Goal: Task Accomplishment & Management: Complete application form

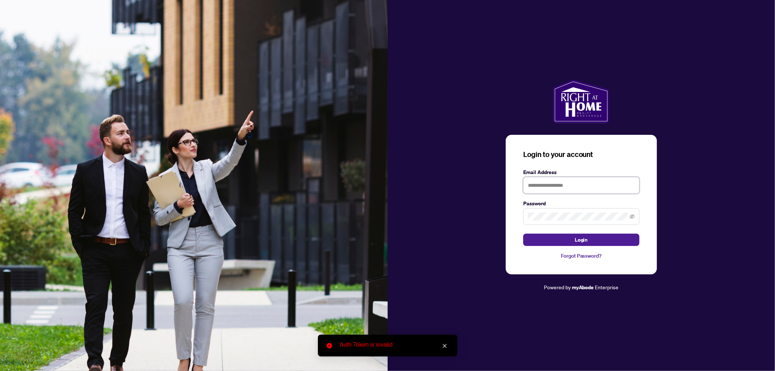
click at [575, 180] on input "text" at bounding box center [581, 185] width 116 height 17
type input "**********"
click at [523, 233] on button "Login" at bounding box center [581, 239] width 116 height 12
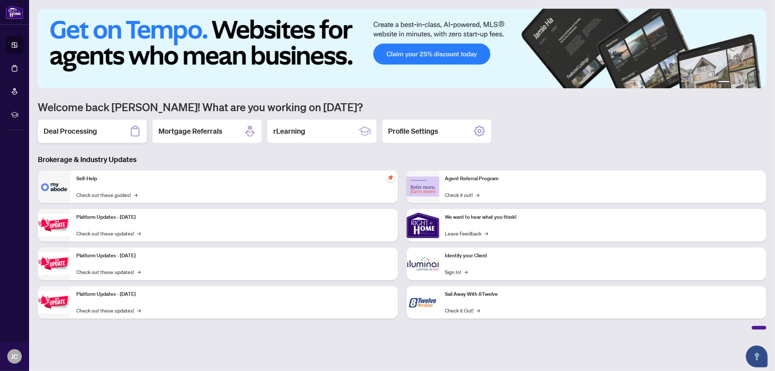
click at [88, 131] on h2 "Deal Processing" at bounding box center [70, 131] width 53 height 10
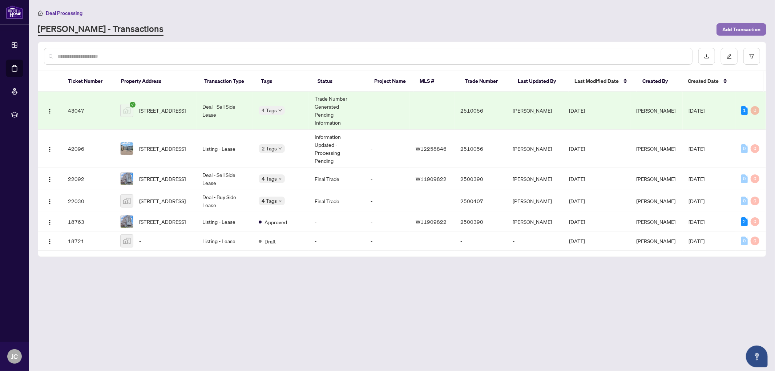
click at [621, 32] on span "Add Transaction" at bounding box center [741, 30] width 38 height 12
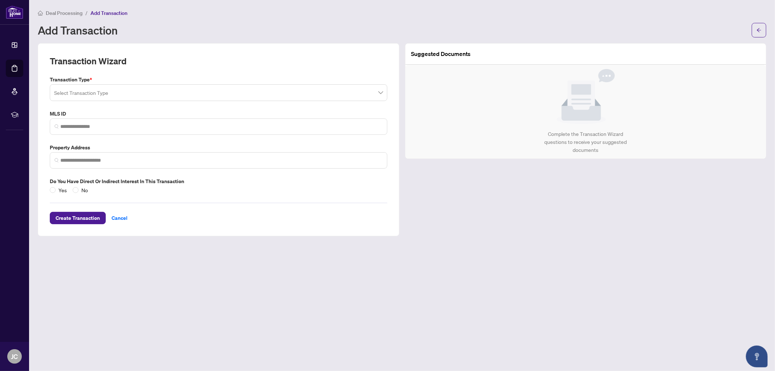
click at [88, 86] on input "search" at bounding box center [215, 94] width 322 height 16
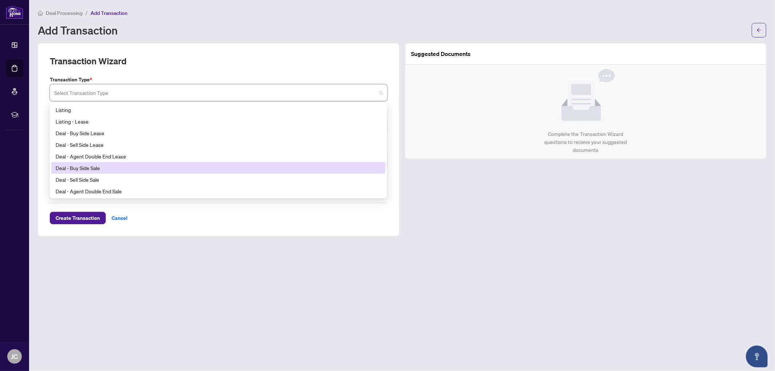
click at [95, 168] on div "Deal - Buy Side Sale" at bounding box center [218, 168] width 325 height 8
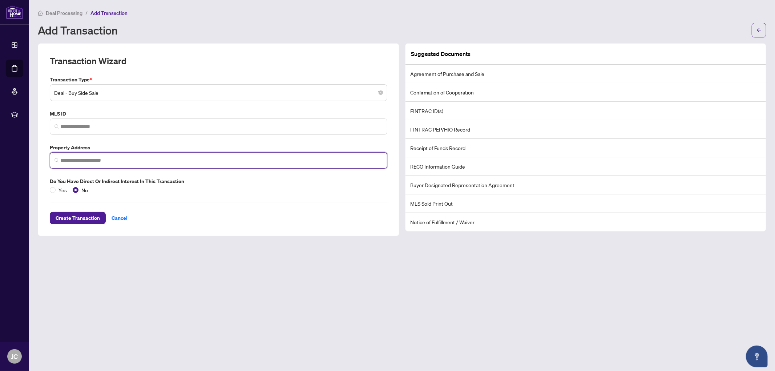
click at [92, 158] on input "search" at bounding box center [221, 161] width 322 height 8
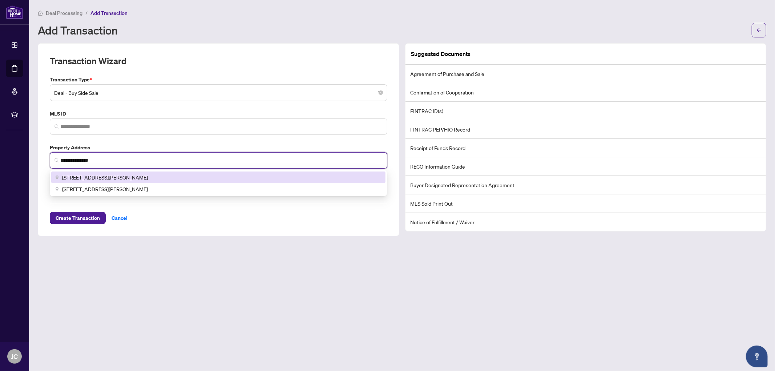
click at [95, 173] on span "[STREET_ADDRESS][PERSON_NAME]" at bounding box center [105, 177] width 86 height 8
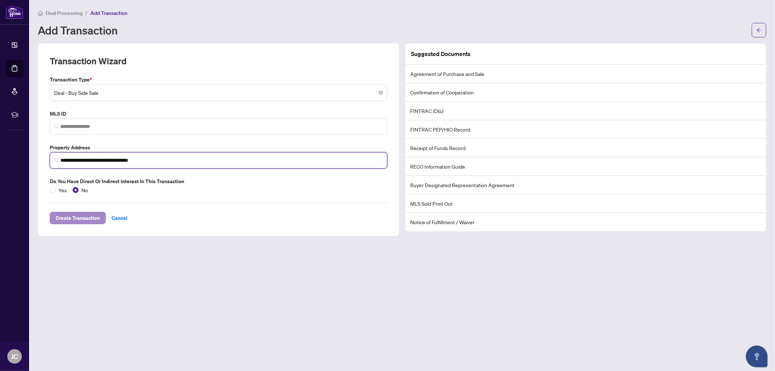
type input "**********"
click at [86, 219] on span "Create Transaction" at bounding box center [78, 218] width 44 height 12
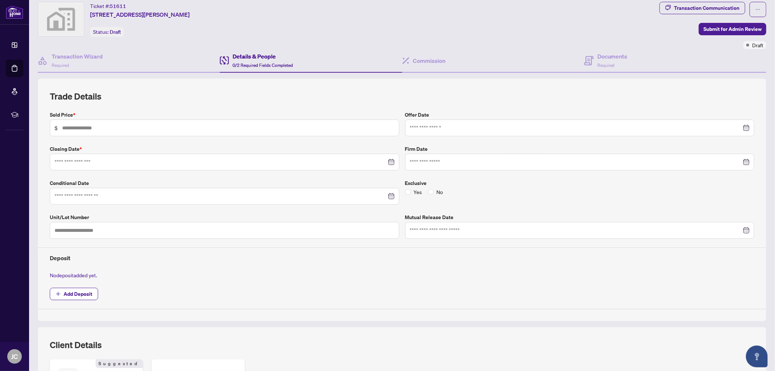
scroll to position [17, 0]
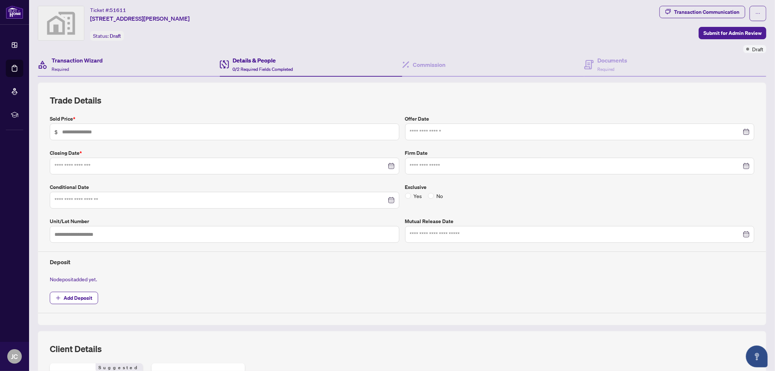
click at [103, 62] on div "Transaction Wizard Required" at bounding box center [129, 65] width 182 height 24
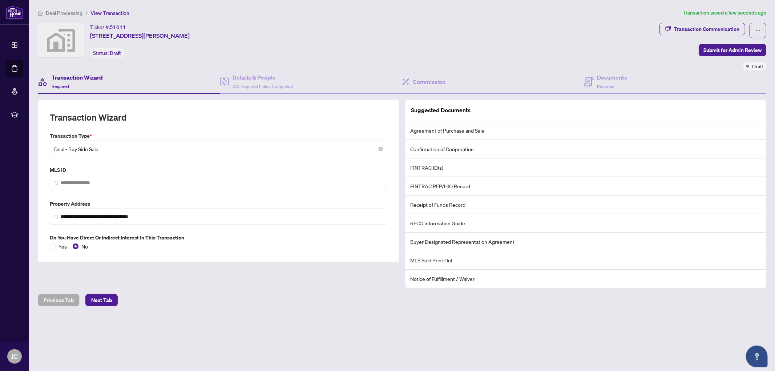
click at [433, 146] on li "Confirmation of Cooperation" at bounding box center [585, 149] width 361 height 19
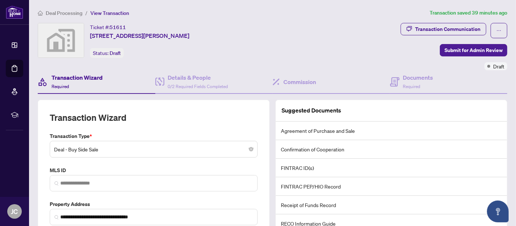
click at [97, 13] on span "View Transaction" at bounding box center [109, 13] width 39 height 7
click at [67, 10] on span "Deal Processing" at bounding box center [64, 13] width 37 height 7
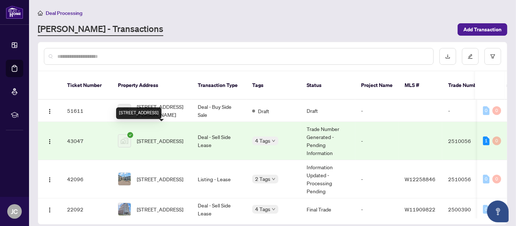
click at [170, 137] on span "[STREET_ADDRESS]" at bounding box center [160, 141] width 46 height 8
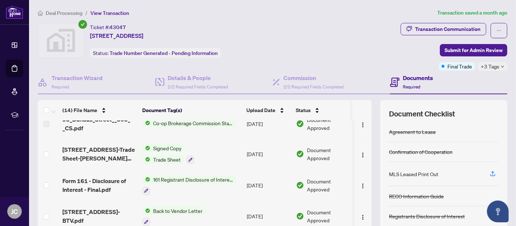
scroll to position [81, 0]
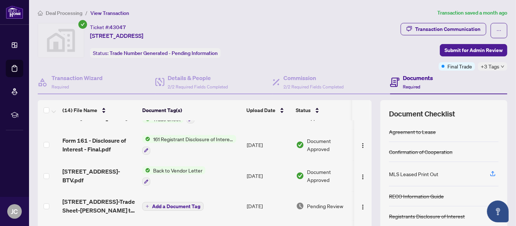
click at [112, 138] on span "Form 161 - Disclosure of Interest - Final.pdf" at bounding box center [99, 144] width 74 height 17
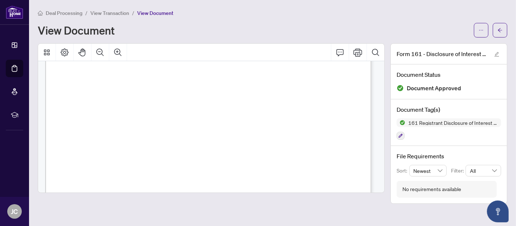
scroll to position [81, 0]
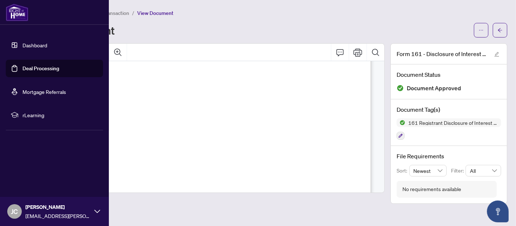
click at [20, 8] on img at bounding box center [17, 12] width 23 height 17
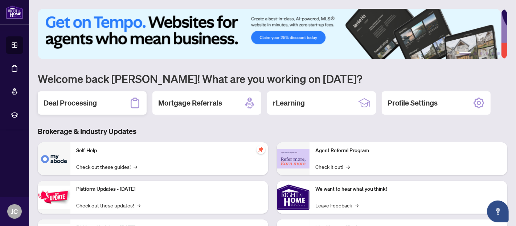
click at [103, 101] on div "Deal Processing" at bounding box center [92, 102] width 109 height 23
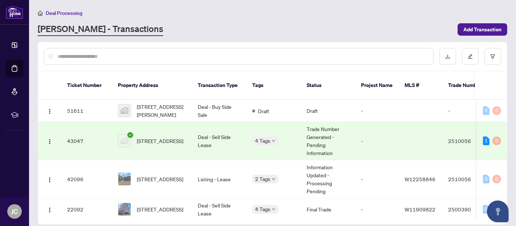
click at [110, 48] on div at bounding box center [239, 56] width 390 height 17
click at [112, 56] on input "text" at bounding box center [242, 56] width 370 height 8
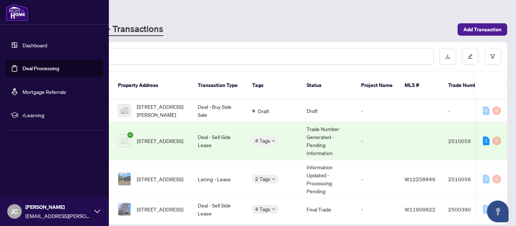
click at [23, 42] on link "Dashboard" at bounding box center [35, 45] width 25 height 7
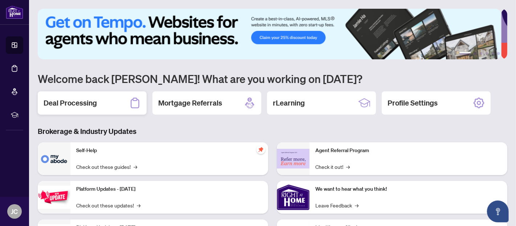
click at [109, 103] on div "Deal Processing" at bounding box center [92, 102] width 109 height 23
